Goal: Information Seeking & Learning: Learn about a topic

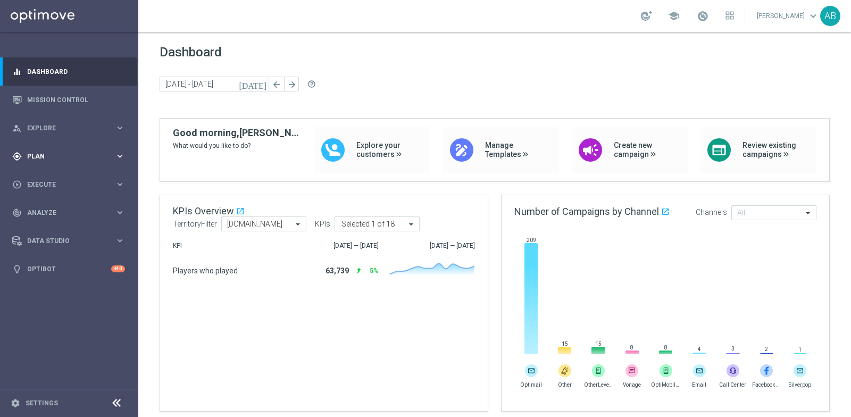
click at [52, 157] on span "Plan" at bounding box center [71, 156] width 88 height 6
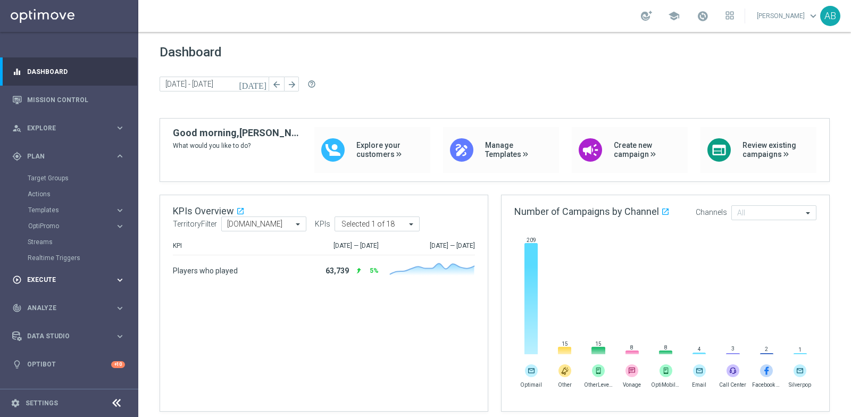
click at [64, 279] on span "Execute" at bounding box center [71, 280] width 88 height 6
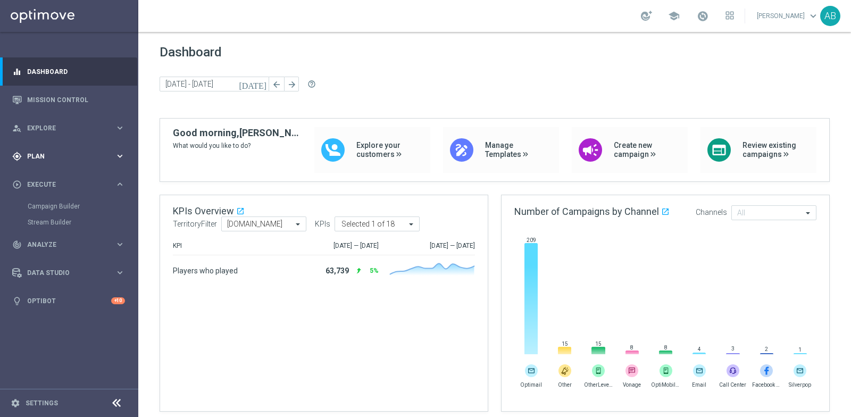
click at [50, 159] on div "gps_fixed Plan" at bounding box center [63, 157] width 103 height 10
click at [49, 204] on accordion "Templates keyboard_arrow_right Optimail OptiMobile In-App OptiMobile Push Embed…" at bounding box center [83, 210] width 110 height 16
click at [48, 214] on accordion "Templates keyboard_arrow_right Optimail OptiMobile In-App OptiMobile Push Embed…" at bounding box center [83, 210] width 110 height 16
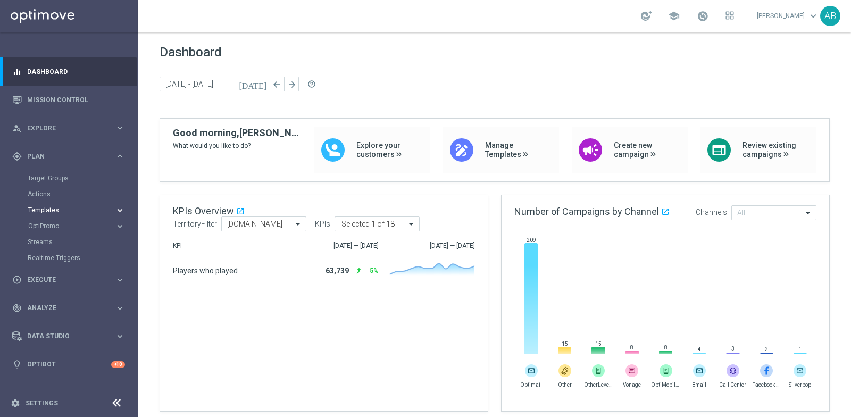
click at [49, 208] on span "Templates" at bounding box center [66, 210] width 76 height 6
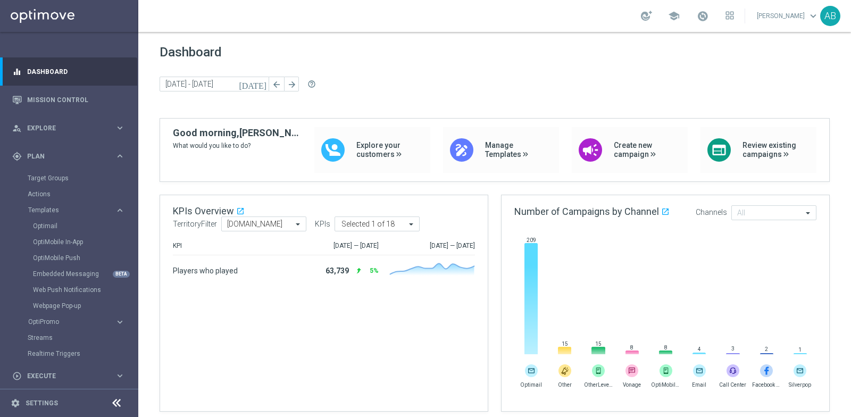
click at [52, 220] on div "Optimail" at bounding box center [85, 226] width 104 height 16
click at [54, 223] on link "Optimail" at bounding box center [72, 226] width 78 height 9
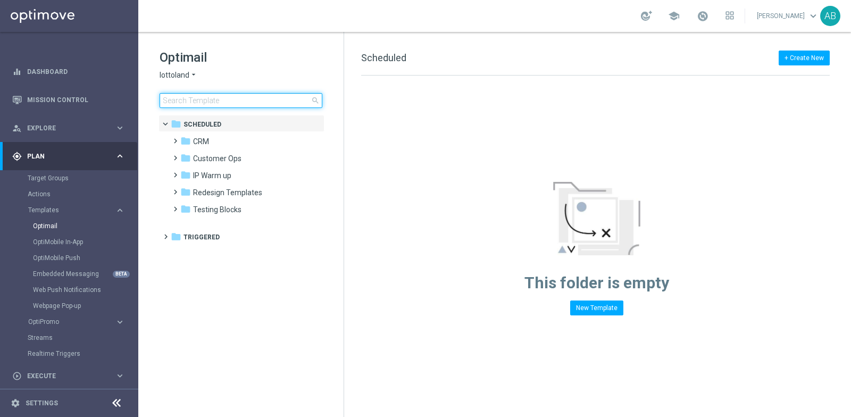
click at [218, 103] on input at bounding box center [241, 100] width 163 height 15
type input "📰 Lore ip Dolor 5781 – SI8 Ametco ⚽ Adipi Elitseddo Ei’t inc utla et Dolor Magn…"
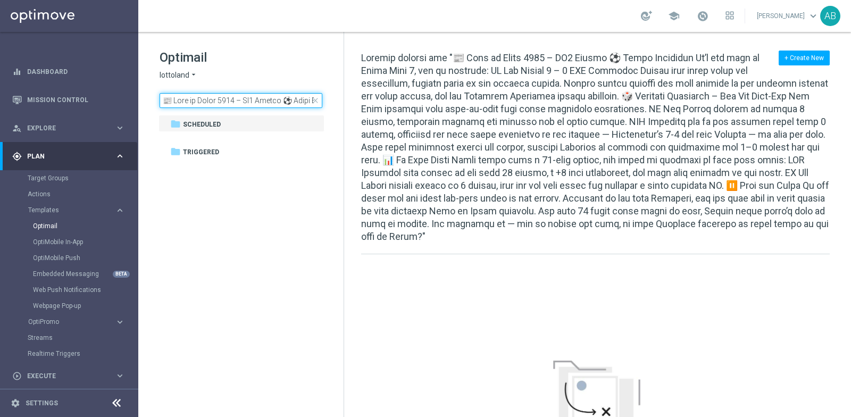
scroll to position [0, 4640]
click at [218, 103] on input at bounding box center [241, 100] width 163 height 15
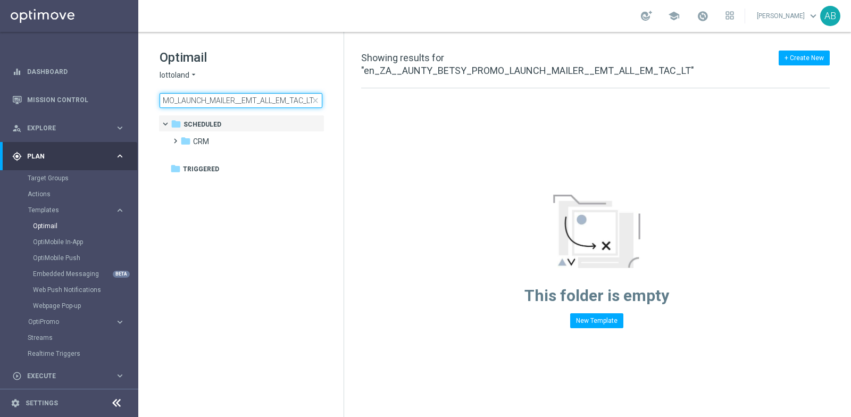
scroll to position [0, 93]
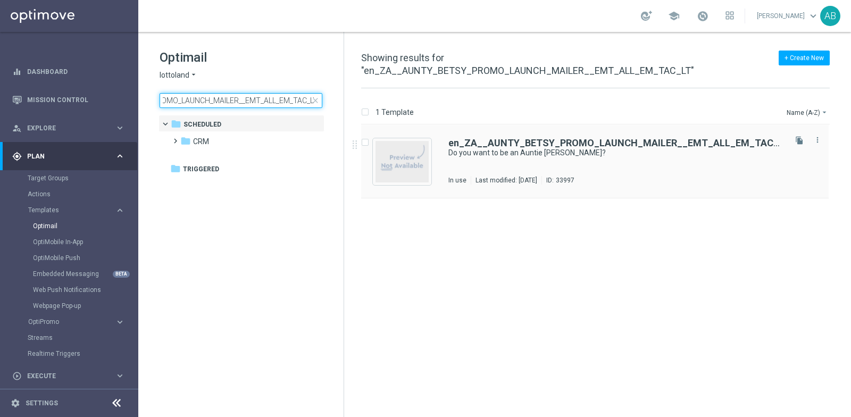
type input "en_ZA__AUNTY_BETSY_PROMO_LAUNCH_MAILER__EMT_ALL_EM_TAC_LT"
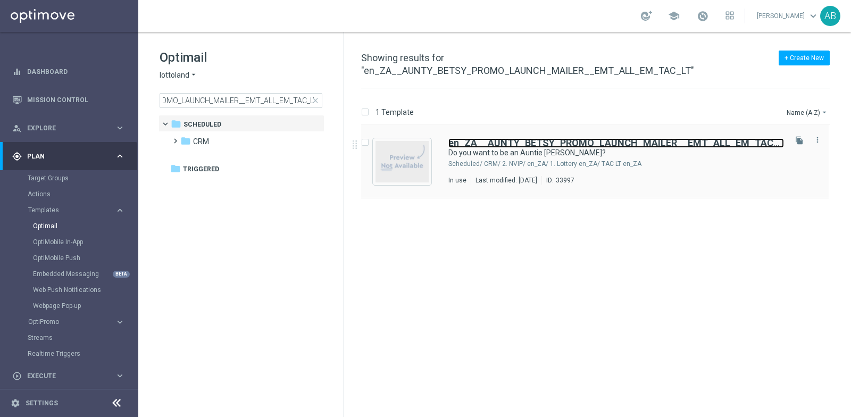
scroll to position [0, 0]
click at [533, 137] on b "en_ZA__AUNTY_BETSY_PROMO_LAUNCH_MAILER__EMT_ALL_EM_TAC_LT" at bounding box center [618, 142] width 341 height 11
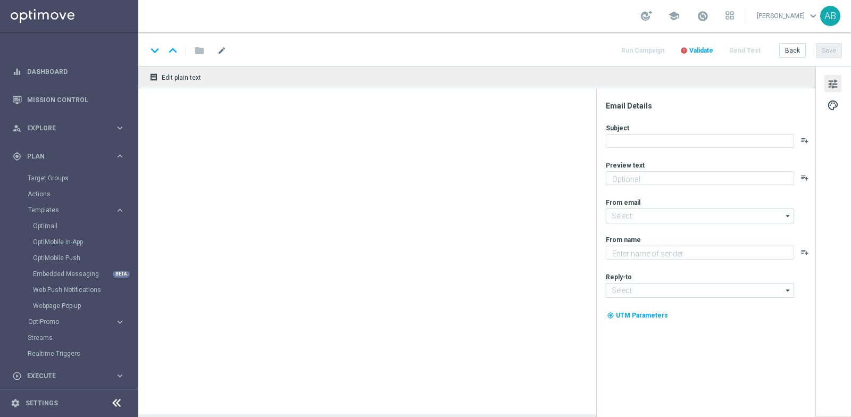
type textarea "Enjoy THREE weekly combo deals and get ready to change lives!"
type input "[EMAIL_ADDRESS][DOMAIN_NAME]"
type textarea "Lottoland"
type input "[EMAIL_ADDRESS][DOMAIN_NAME]"
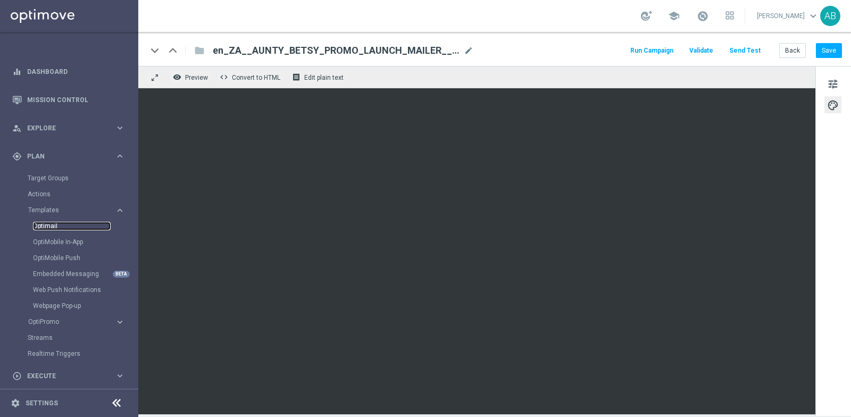
click at [55, 222] on link "Optimail" at bounding box center [72, 226] width 78 height 9
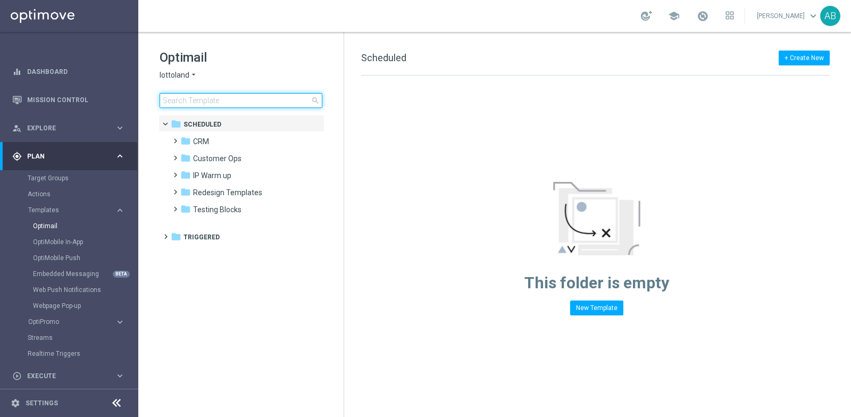
click at [221, 103] on input at bounding box center [241, 100] width 163 height 15
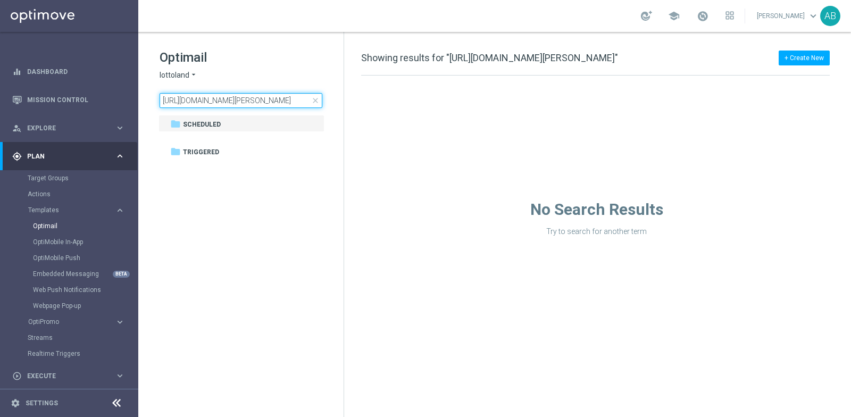
click at [270, 98] on input "[URL][DOMAIN_NAME][PERSON_NAME]" at bounding box center [241, 100] width 163 height 15
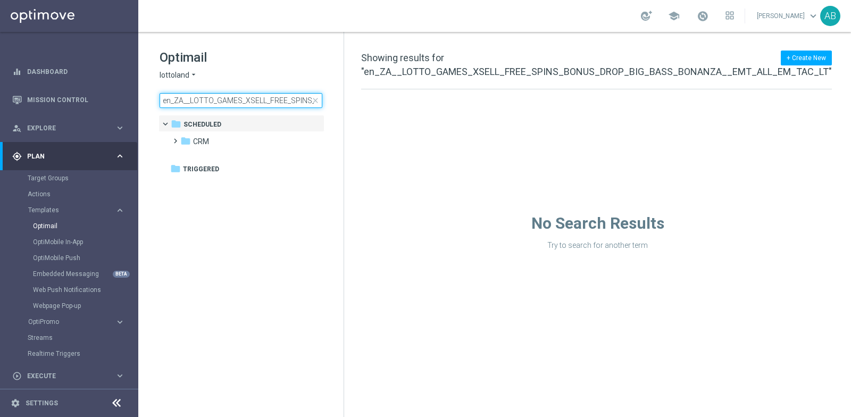
scroll to position [0, 196]
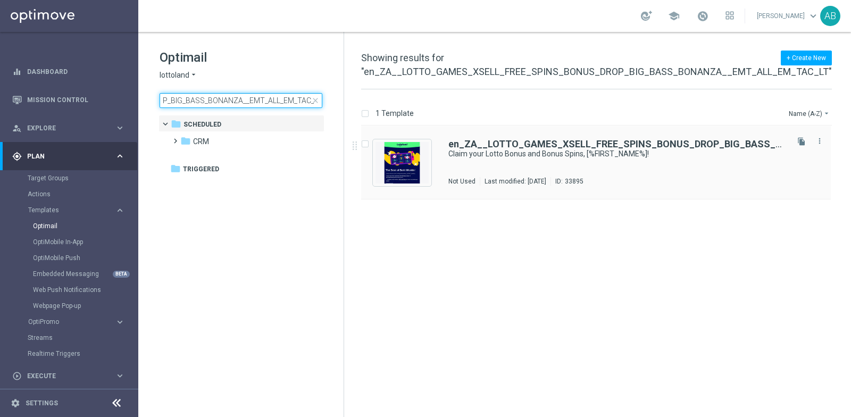
type input "en_ZA__LOTTO_GAMES_XSELL_FREE_SPINS_BONUS_DROP_BIG_BASS_BONANZA__EMT_ALL_EM_TAC…"
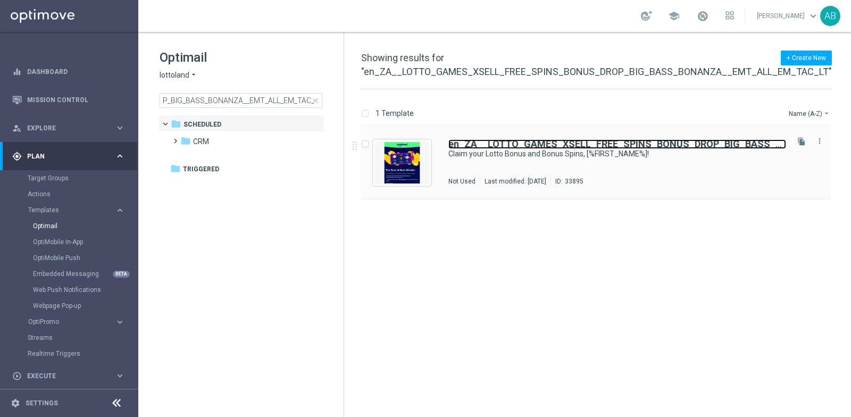
click at [520, 144] on b "en_ZA__LOTTO_GAMES_XSELL_FREE_SPINS_BONUS_DROP_BIG_BASS_BONANZA__EMT_ALL_EM_TAC…" at bounding box center [690, 143] width 485 height 11
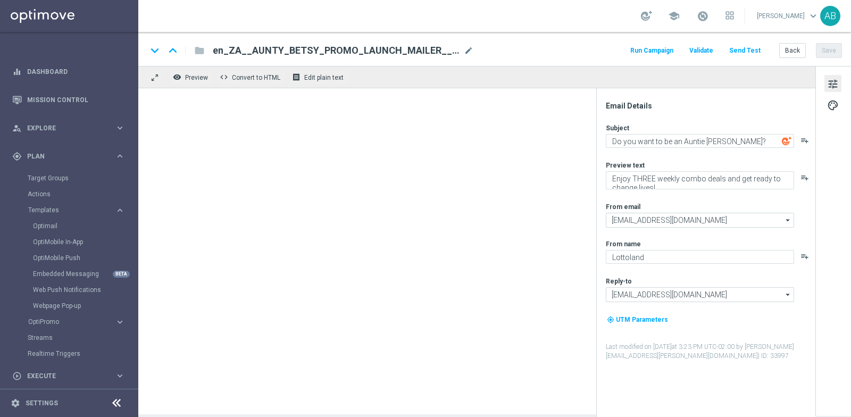
type textarea "Claim your Lotto Bonus and Bonus Spins, [%FIRST_NAME%]!"
type textarea "Games are here to stay!"
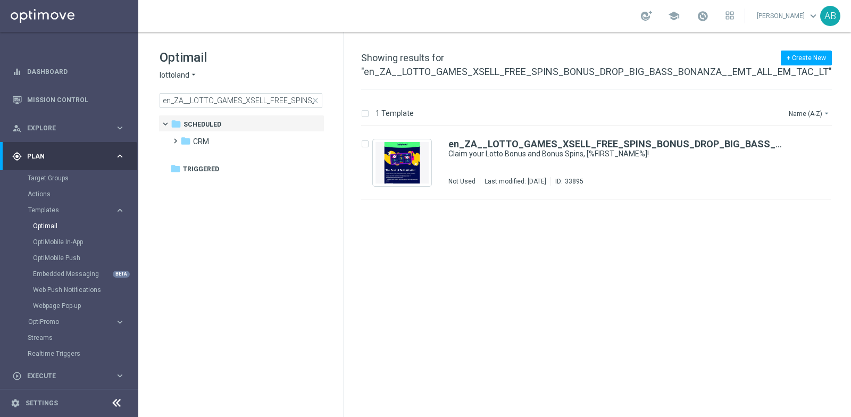
click at [520, 76] on span "Showing results for "en_ZA__LOTTO_GAMES_XSELL_FREE_SPINS_BONUS_DROP_BIG_BASS_BO…" at bounding box center [596, 64] width 471 height 25
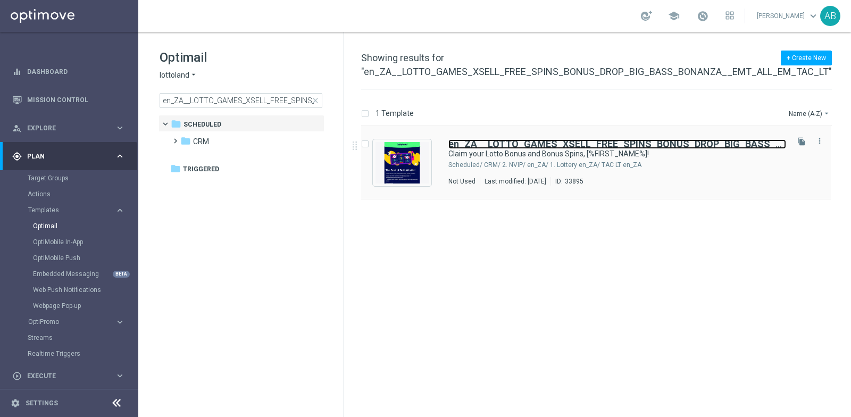
click at [523, 144] on b "en_ZA__LOTTO_GAMES_XSELL_FREE_SPINS_BONUS_DROP_BIG_BASS_BONANZA__EMT_ALL_EM_TAC…" at bounding box center [690, 143] width 485 height 11
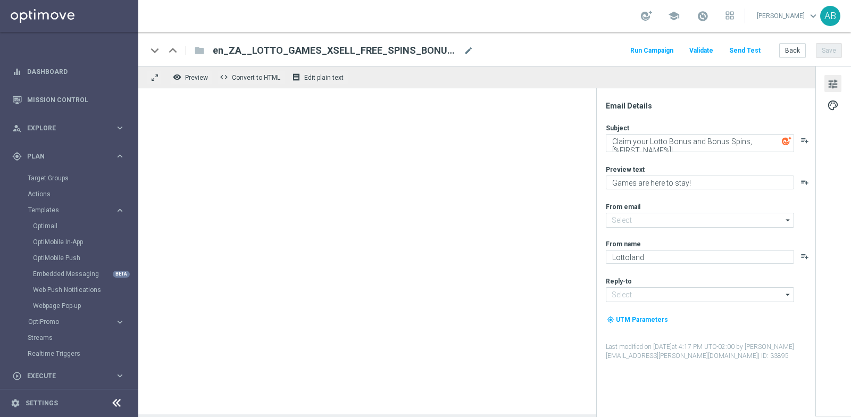
type input "[EMAIL_ADDRESS][DOMAIN_NAME]"
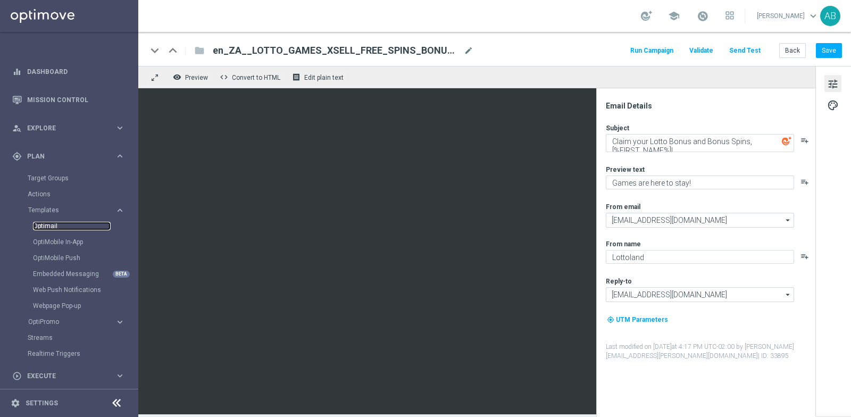
click at [50, 222] on link "Optimail" at bounding box center [72, 226] width 78 height 9
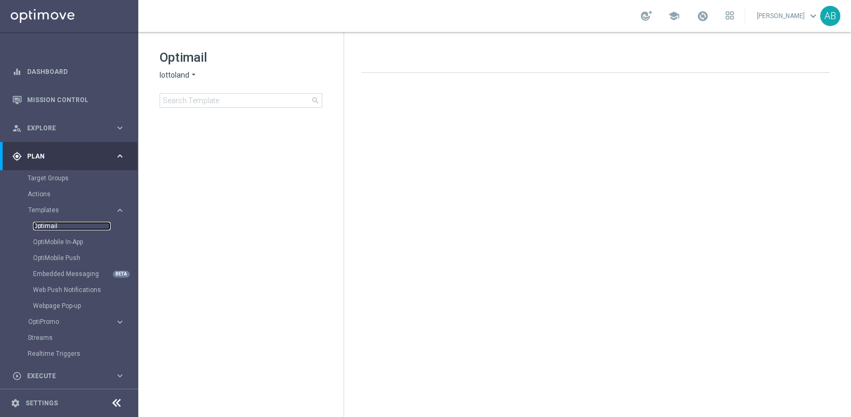
scroll to position [1, 0]
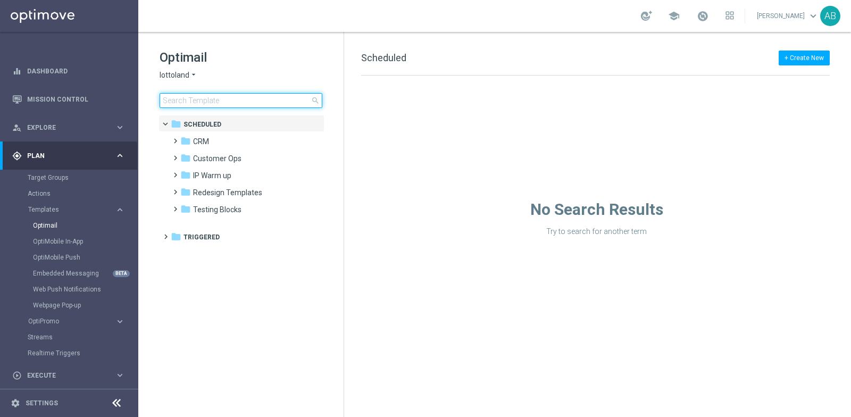
click at [234, 102] on input at bounding box center [241, 100] width 163 height 15
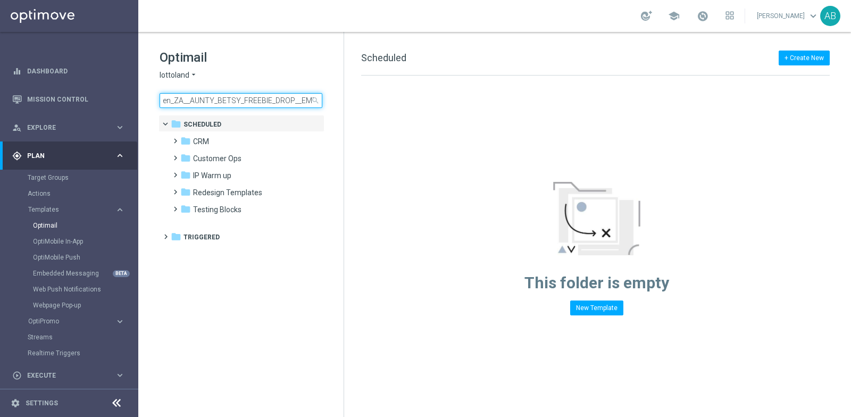
scroll to position [0, 56]
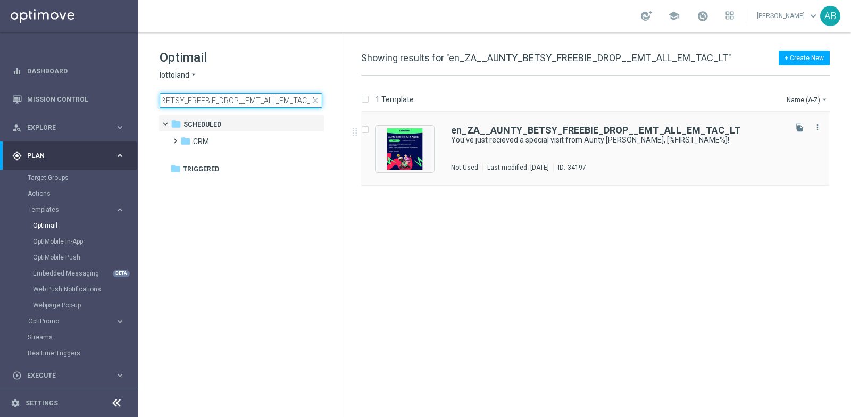
type input "en_ZA__AUNTY_BETSY_FREEBIE_DROP__EMT_ALL_EM_TAC_LT"
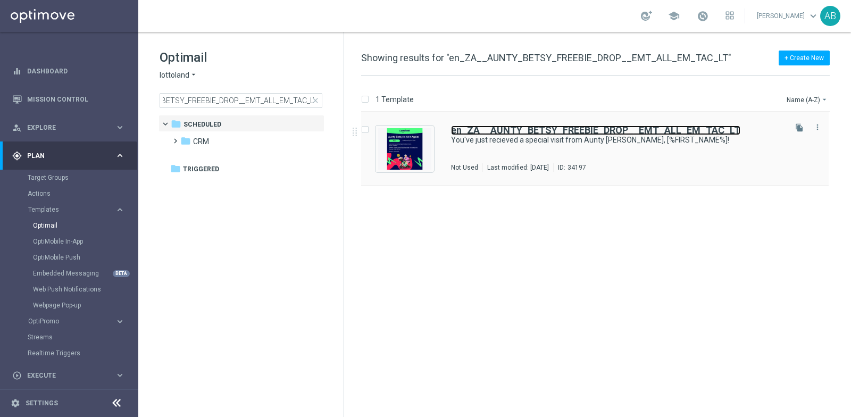
click at [501, 131] on b "en_ZA__AUNTY_BETSY_FREEBIE_DROP__EMT_ALL_EM_TAC_LT" at bounding box center [595, 129] width 289 height 11
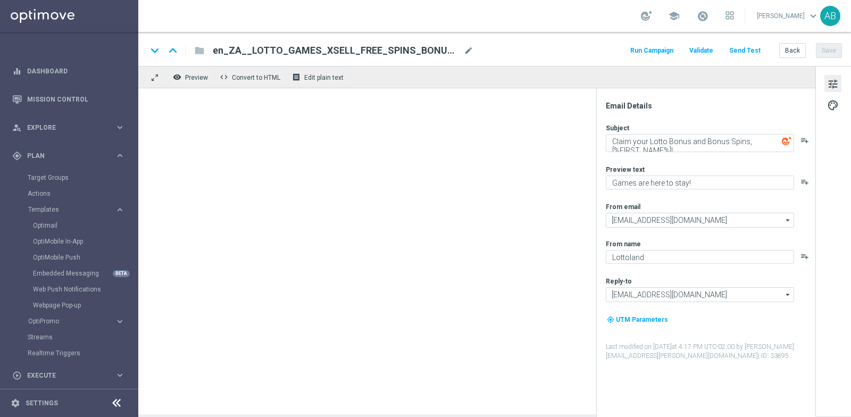
type textarea "You've just recieved a special visit from Aunty [PERSON_NAME], [%FIRST_NAME%]!"
type textarea "We hope you enjoy!"
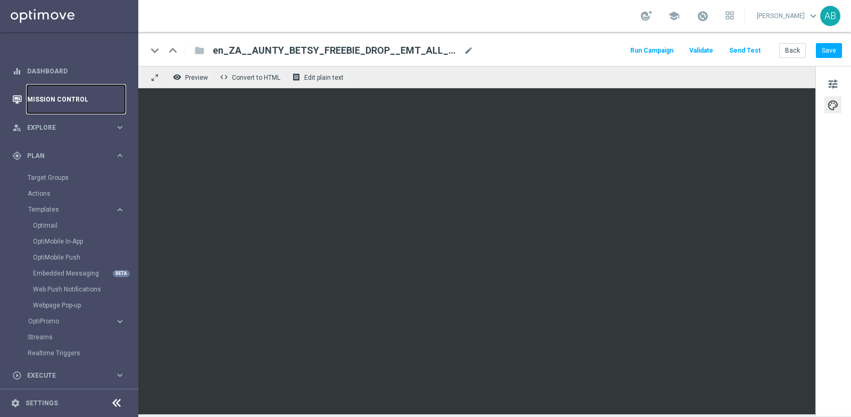
click at [56, 98] on link "Mission Control" at bounding box center [76, 99] width 98 height 28
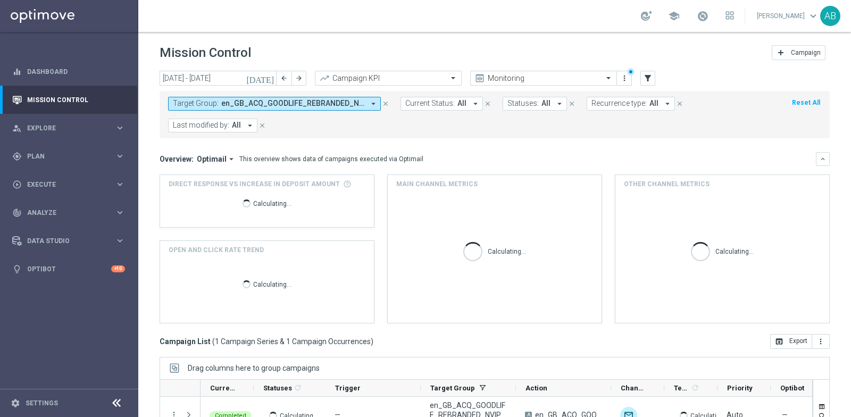
click at [382, 102] on icon "close" at bounding box center [385, 103] width 7 height 7
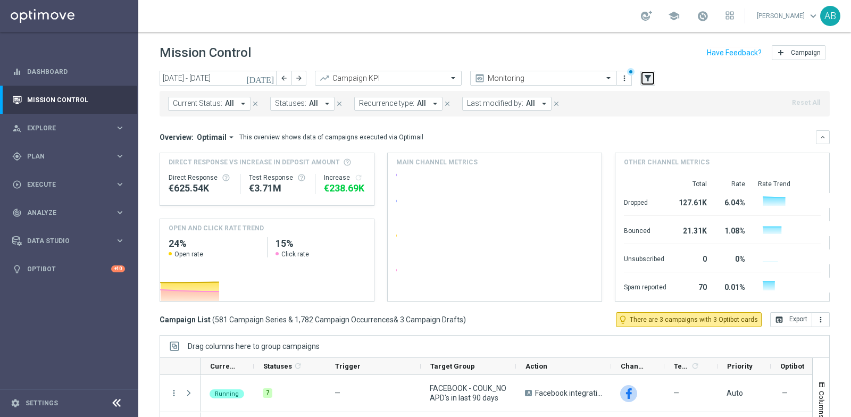
click at [648, 80] on icon "filter_alt" at bounding box center [648, 78] width 10 height 10
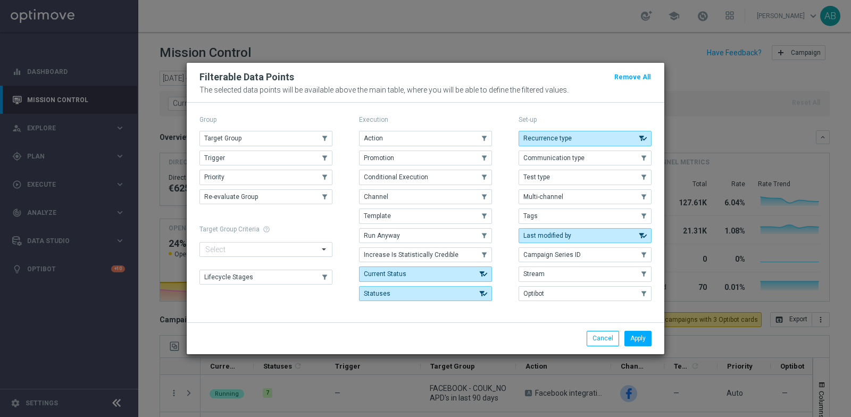
click at [265, 133] on div "Group Target Group .cls-1{fill:none;} .cls-1{fill:none;} Trigger .cls-1{fill:no…" at bounding box center [265, 209] width 133 height 193
click at [263, 145] on button "Target Group" at bounding box center [265, 138] width 133 height 15
click at [646, 341] on button "Apply" at bounding box center [638, 338] width 27 height 15
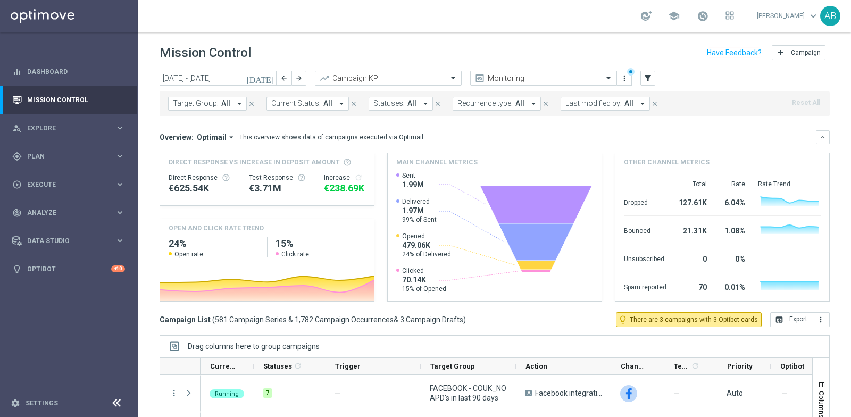
click at [239, 101] on icon "arrow_drop_down" at bounding box center [240, 104] width 10 height 10
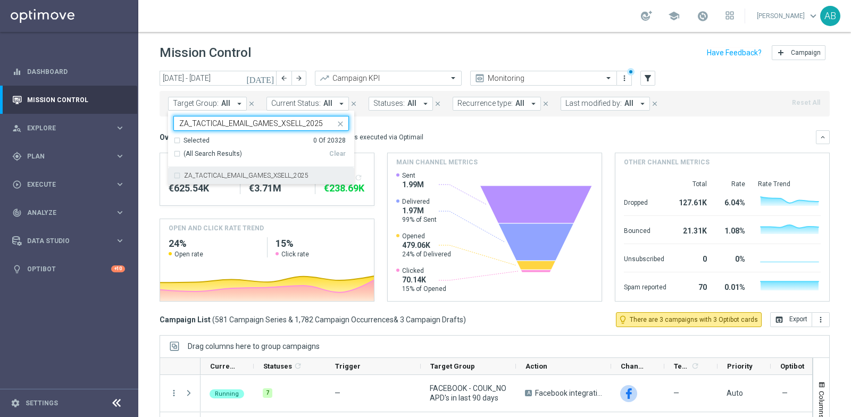
click at [208, 172] on label "ZA_TACTICAL_EMAIL_GAMES_XSELL_2025" at bounding box center [246, 175] width 124 height 6
type input "ZA_TACTICAL_EMAIL_GAMES_XSELL_2025"
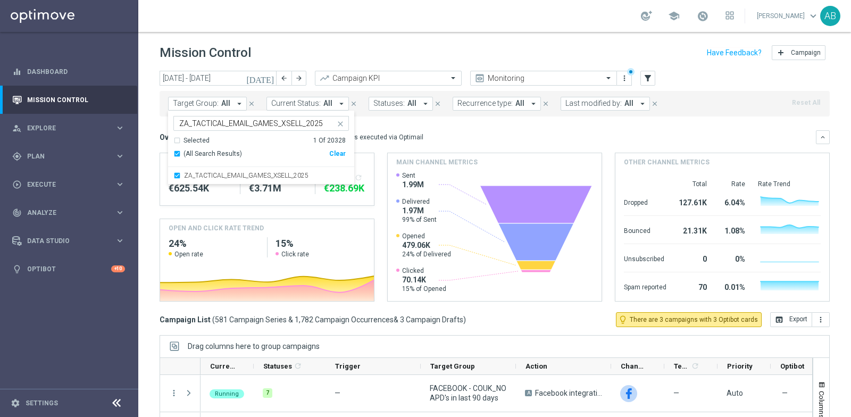
click at [361, 30] on div "school [PERSON_NAME] keyboard_arrow_down AB" at bounding box center [494, 16] width 713 height 32
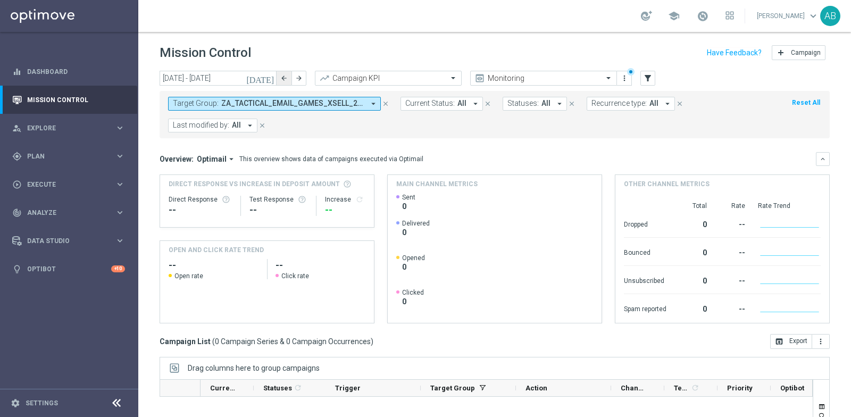
click at [281, 80] on icon "arrow_back" at bounding box center [283, 77] width 7 height 7
click at [302, 82] on button "arrow_forward" at bounding box center [299, 78] width 15 height 15
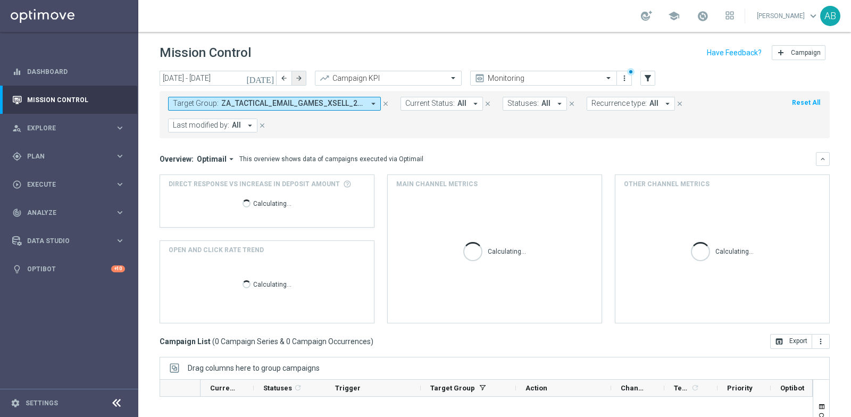
click at [302, 82] on button "arrow_forward" at bounding box center [299, 78] width 15 height 15
type input "[DATE] - [DATE]"
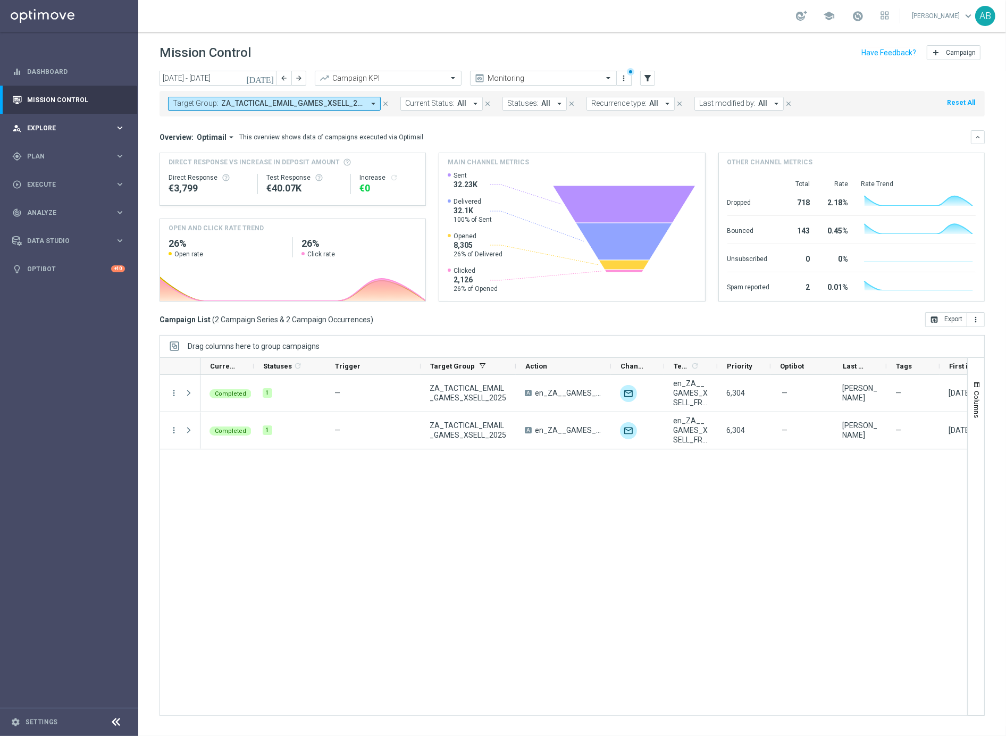
click at [63, 120] on div "person_search Explore keyboard_arrow_right" at bounding box center [68, 128] width 137 height 28
click at [56, 148] on link "Customer Explorer" at bounding box center [69, 150] width 83 height 9
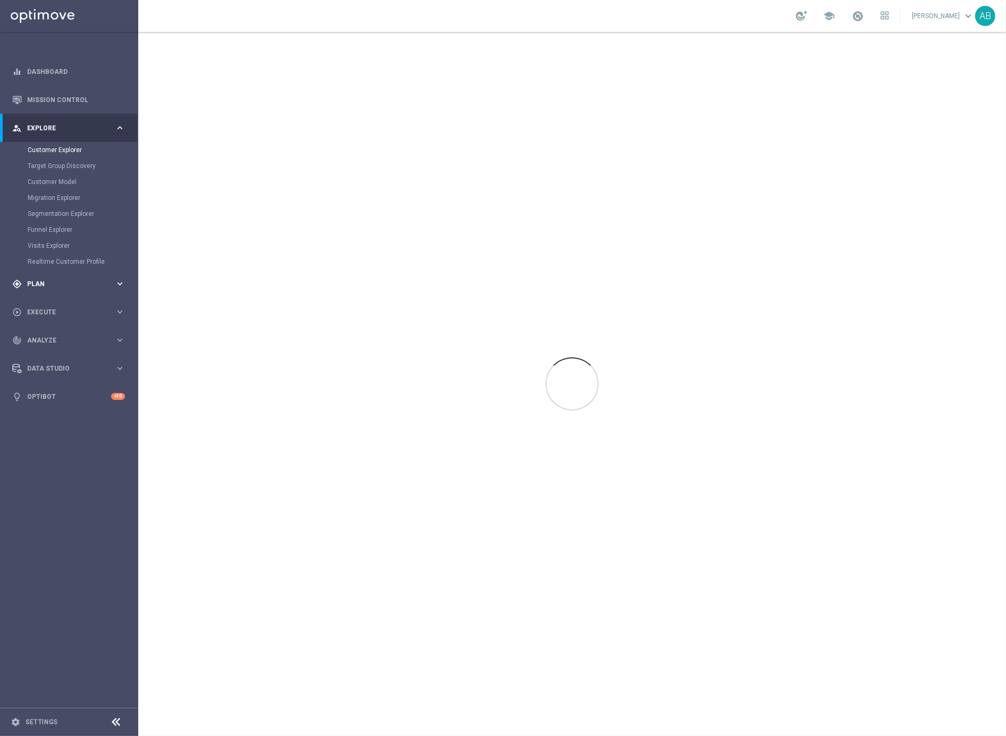
click at [56, 286] on span "Plan" at bounding box center [71, 284] width 88 height 6
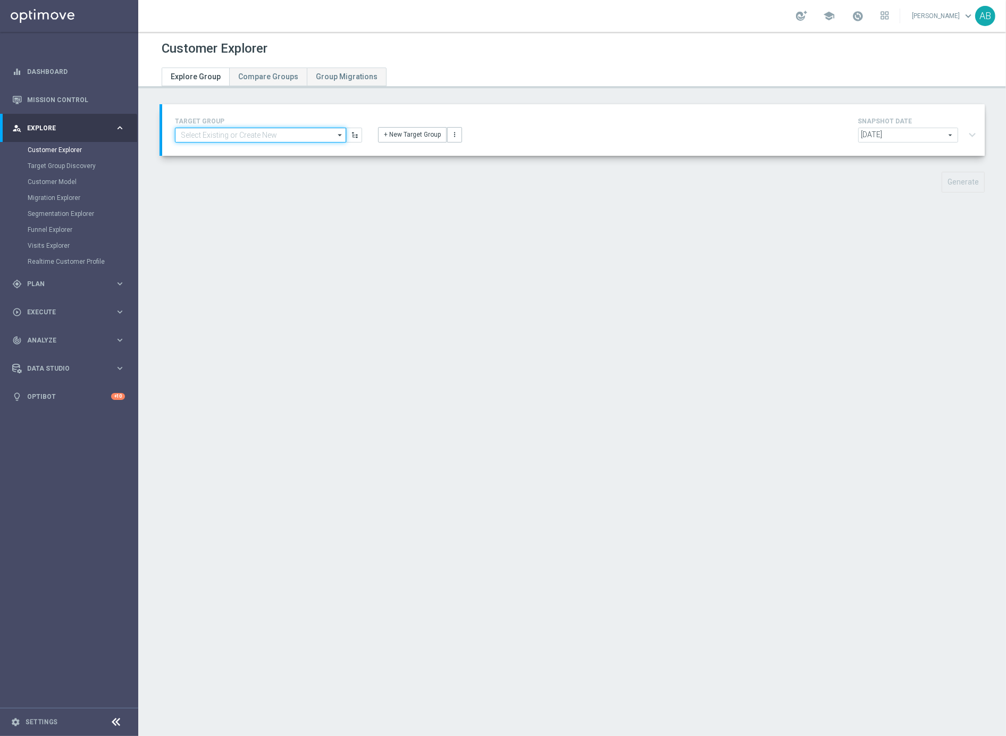
click at [277, 141] on input at bounding box center [260, 135] width 171 height 15
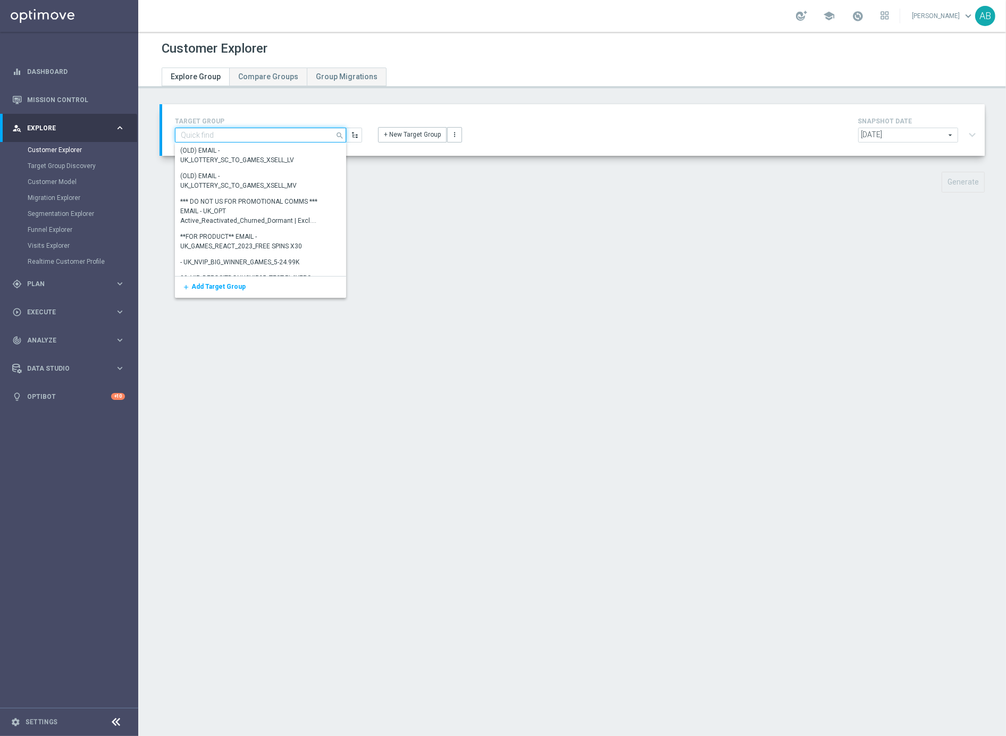
paste input "UK_CASINO_EMAIL | HV | LIVE CASINO | REACT"
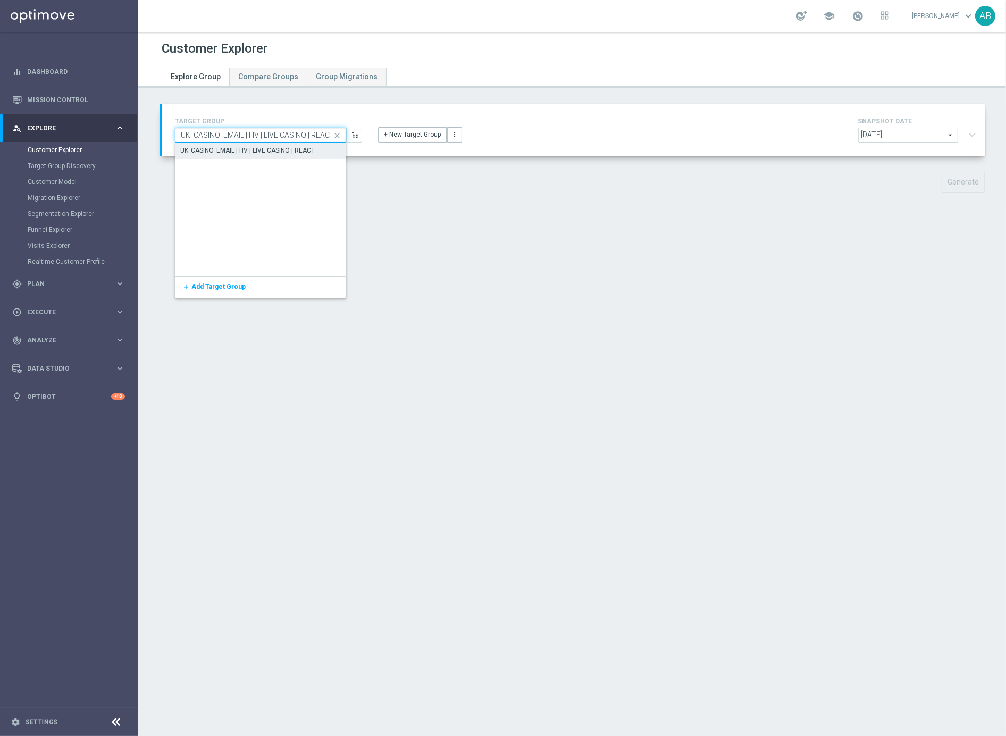
type input "UK_CASINO_EMAIL | HV | LIVE CASINO | REACT"
click at [274, 149] on div "UK_CASINO_EMAIL | HV | LIVE CASINO | REACT" at bounding box center [247, 151] width 135 height 10
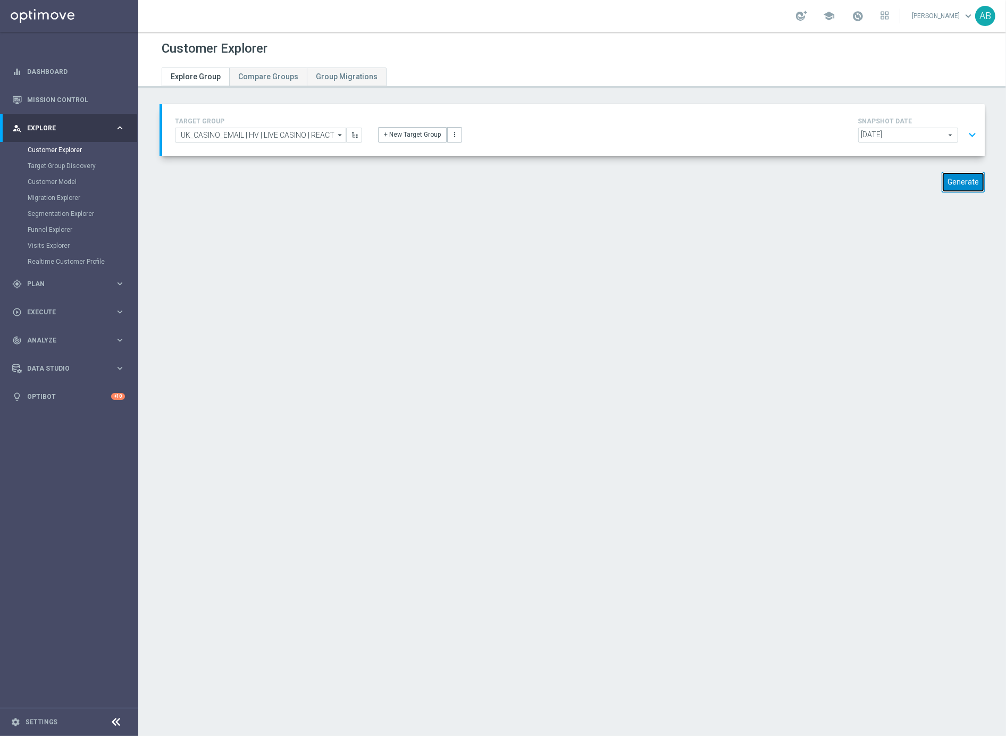
click at [851, 173] on button "Generate" at bounding box center [963, 182] width 43 height 21
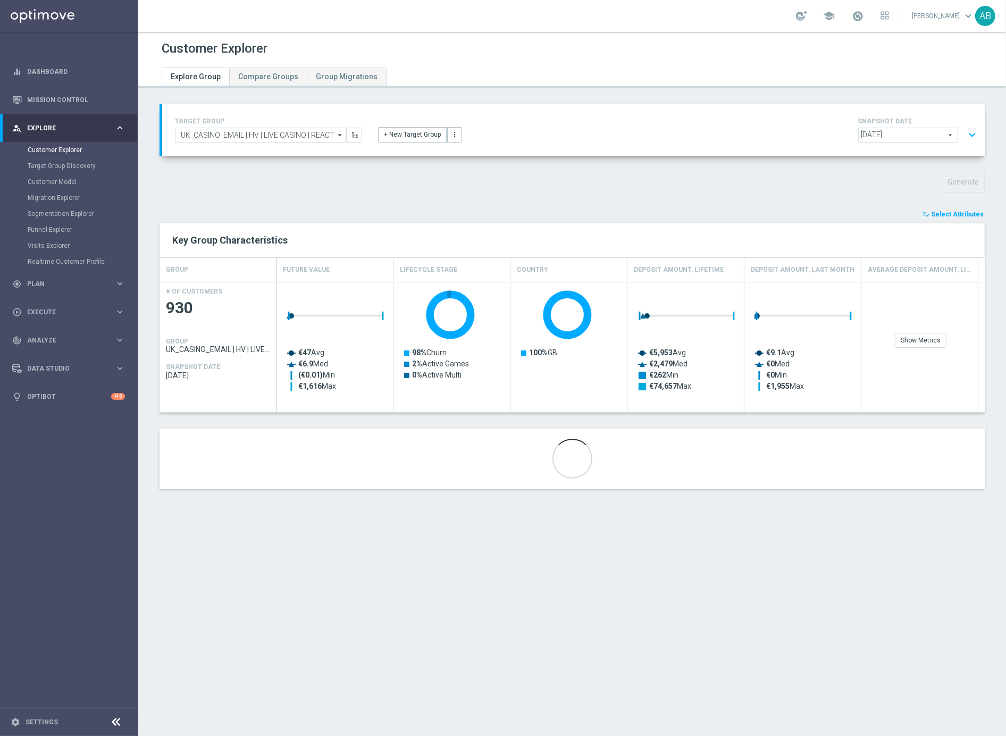
click at [851, 140] on button "expand_more" at bounding box center [972, 135] width 15 height 20
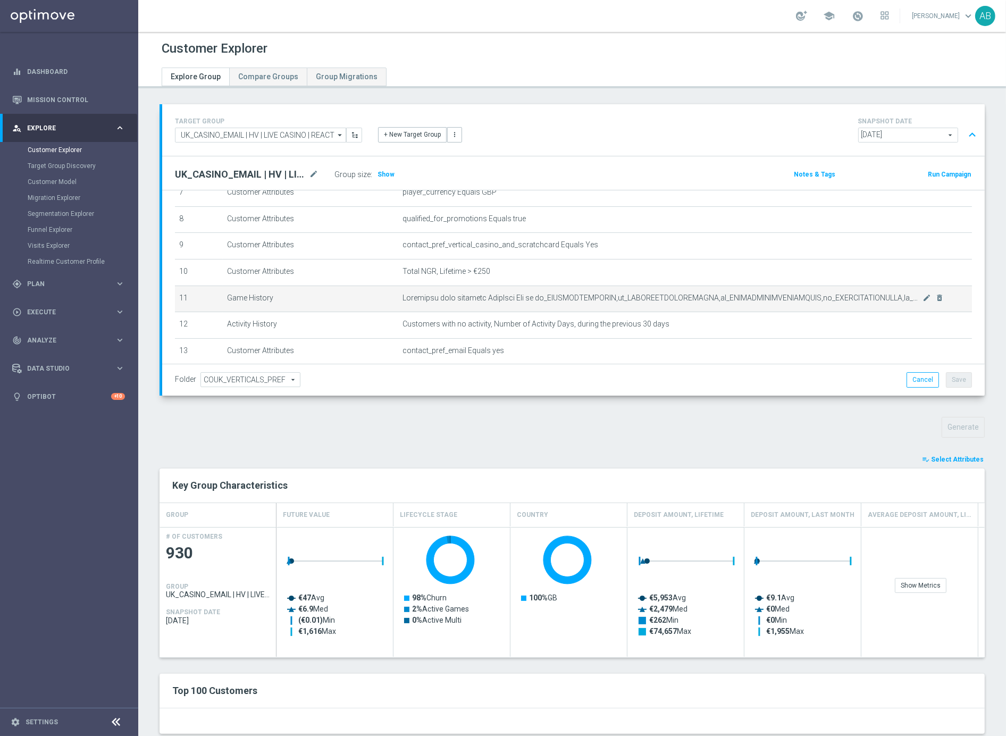
scroll to position [219, 0]
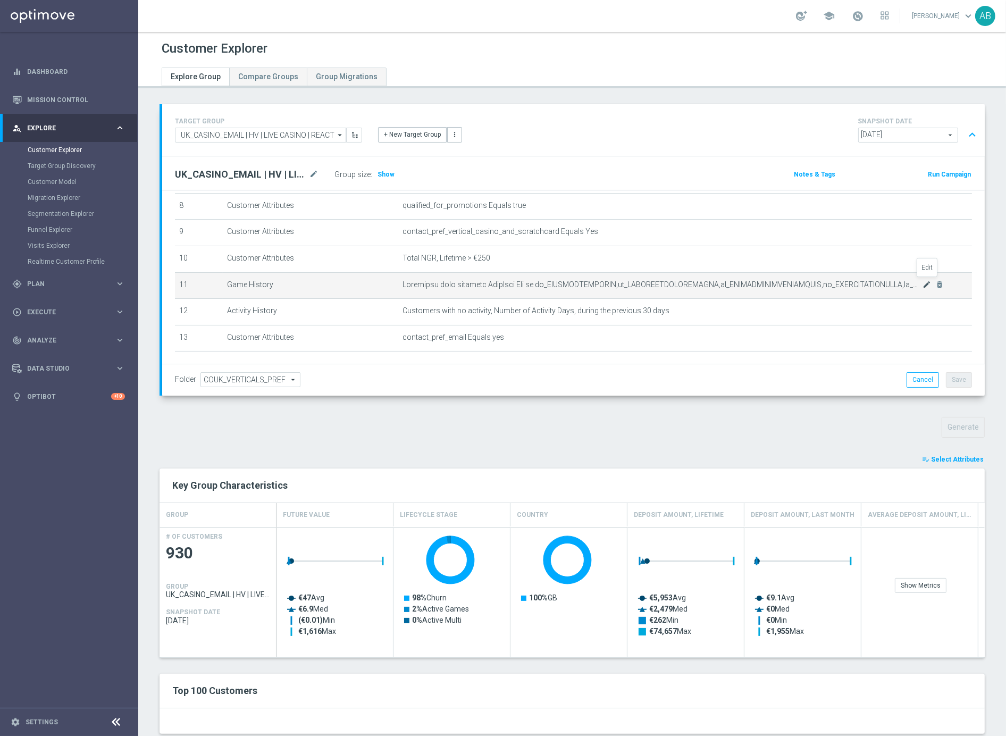
click at [851, 284] on icon "mode_edit" at bounding box center [927, 284] width 9 height 9
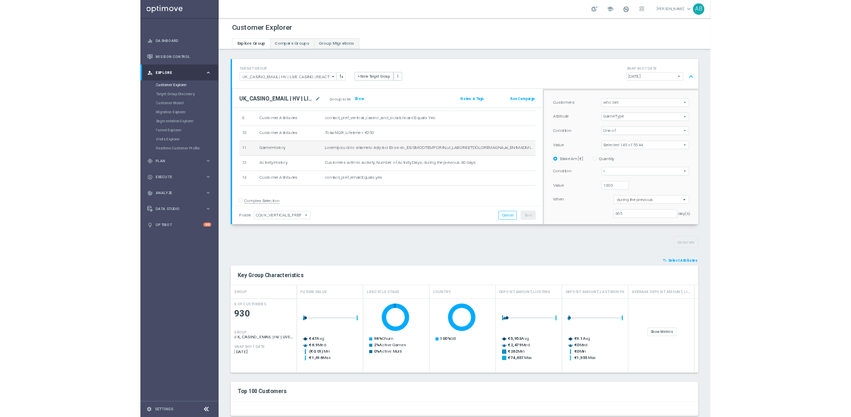
scroll to position [242, 0]
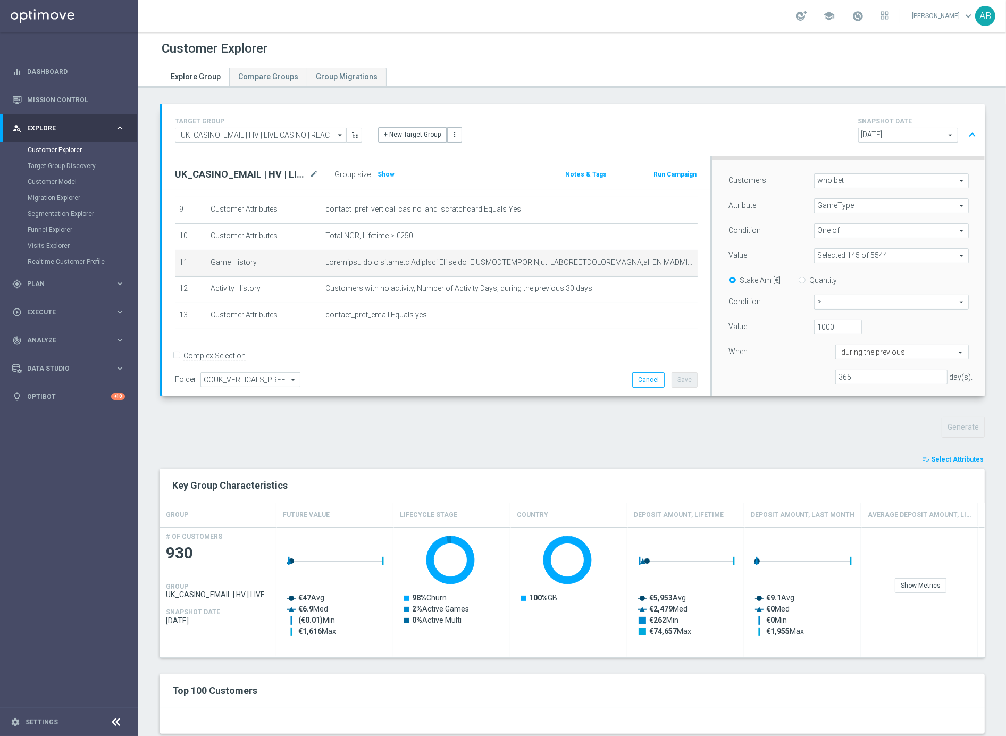
click at [851, 131] on button "expand_less" at bounding box center [972, 135] width 15 height 20
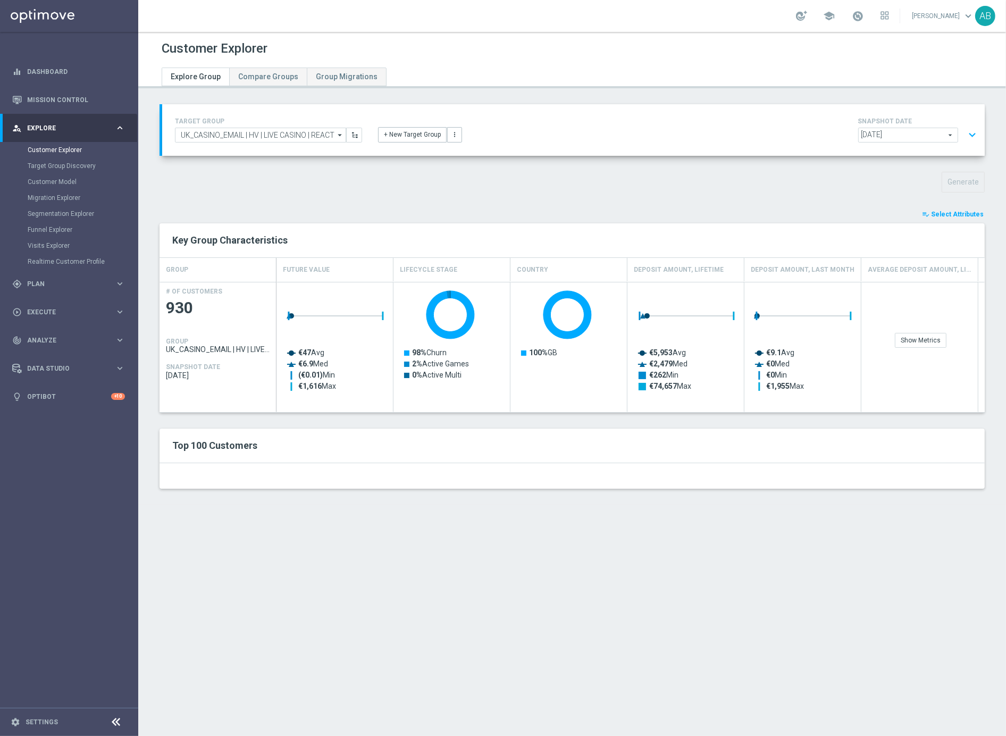
scroll to position [125, 0]
